Goal: Information Seeking & Learning: Learn about a topic

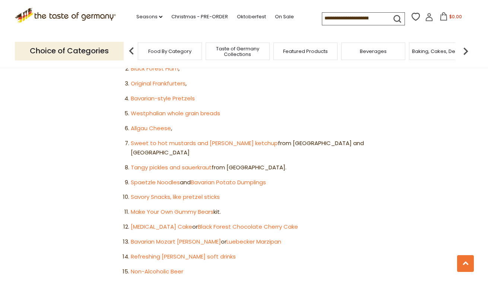
scroll to position [480, 0]
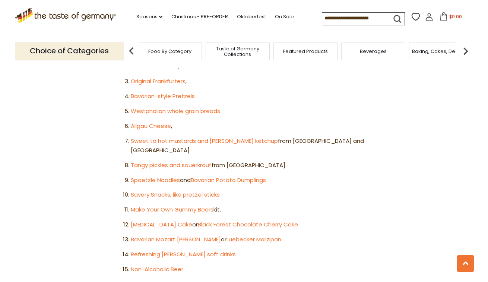
click at [261, 220] on link "Black Forest Chocolate Cherry Cake" at bounding box center [248, 224] width 100 height 8
